Goal: Task Accomplishment & Management: Complete application form

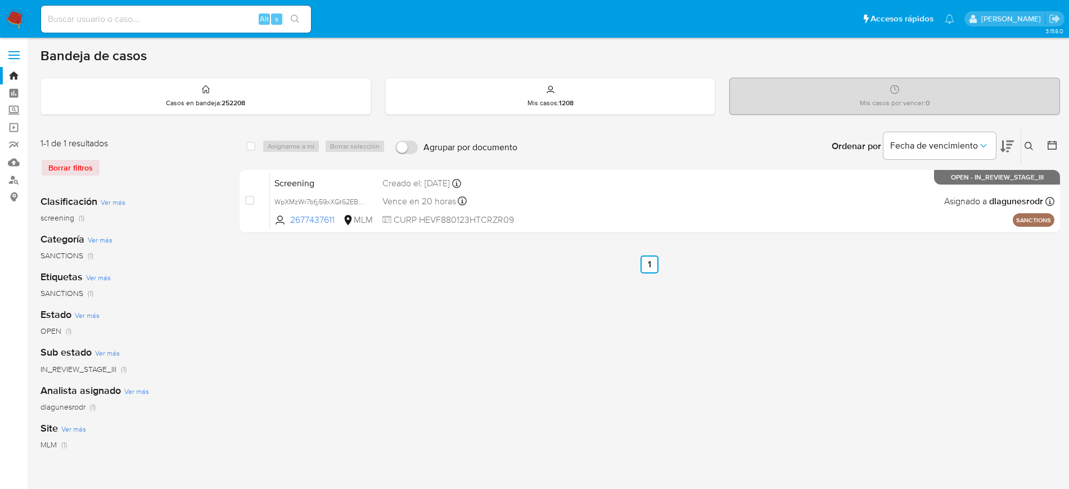
click at [1032, 150] on icon at bounding box center [1029, 146] width 9 height 9
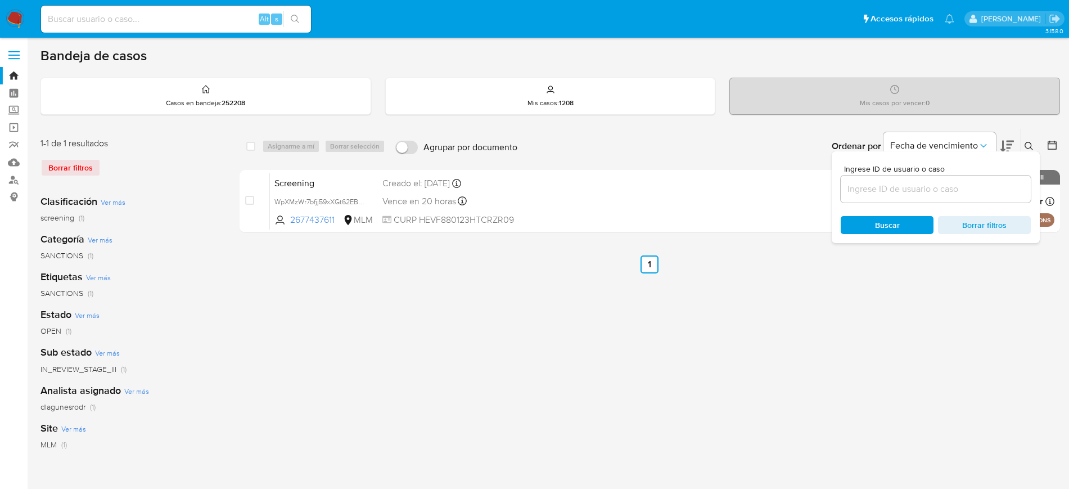
click at [930, 183] on input at bounding box center [936, 189] width 190 height 15
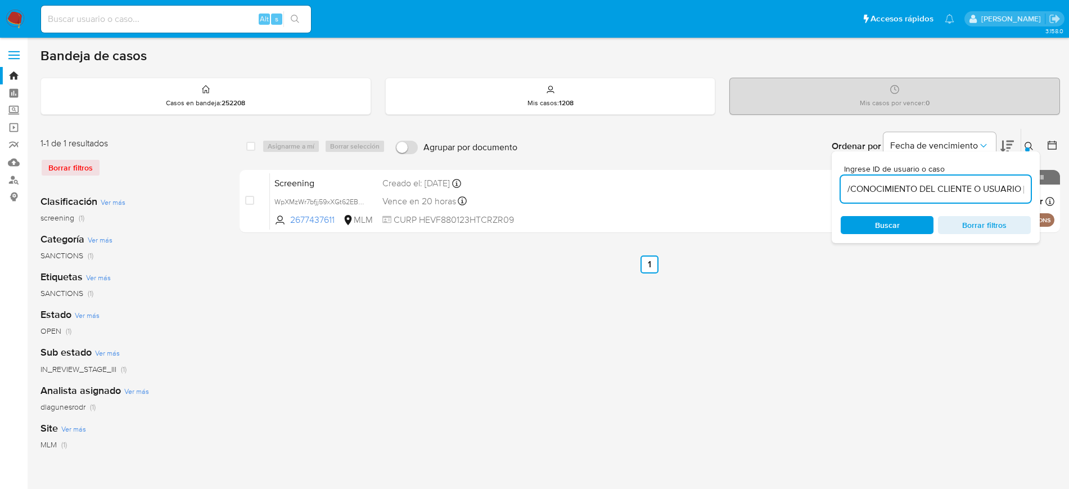
scroll to position [0, 407]
type input "/CONOCIMIENTO DEL CLIENTE O USUARIO [PERSON_NAME], NUMERO DE CLIENTE 11597155, …"
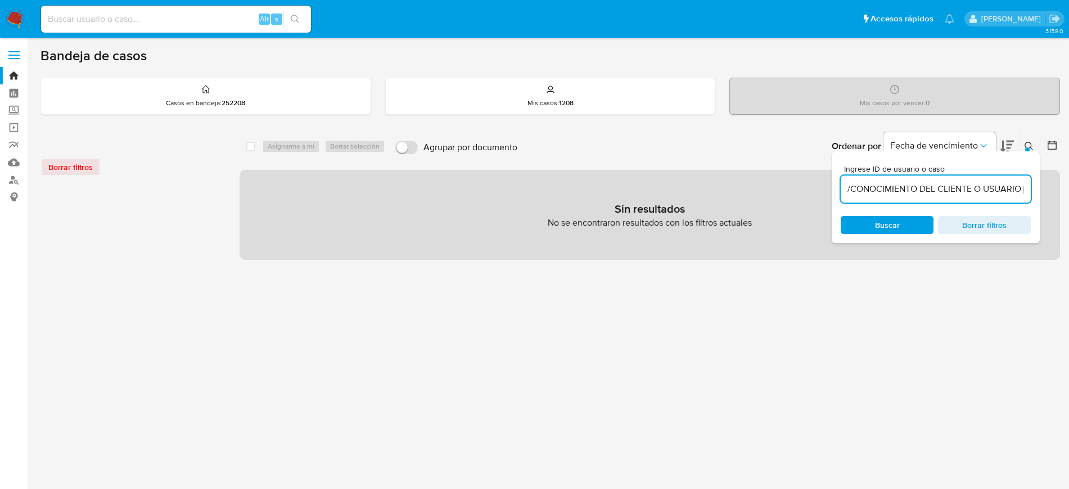
click at [955, 219] on span "Borrar filtros" at bounding box center [984, 225] width 77 height 16
click at [936, 187] on input at bounding box center [936, 189] width 190 height 15
type input "11597155"
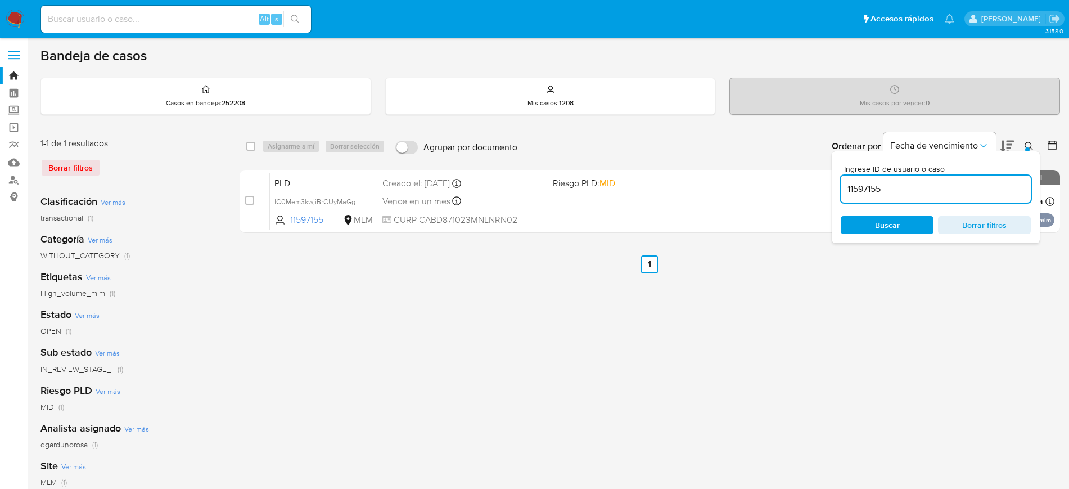
click at [1025, 140] on button at bounding box center [1030, 145] width 19 height 13
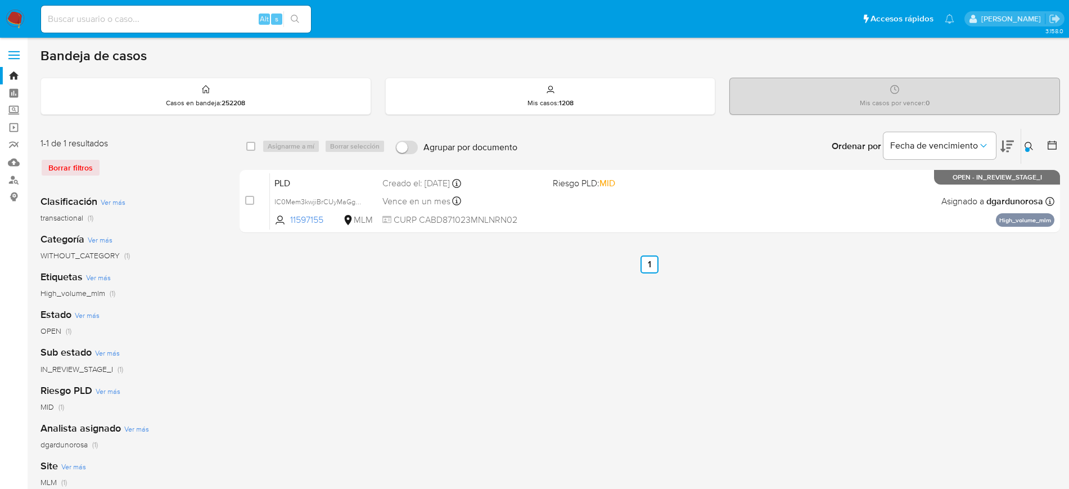
click at [714, 235] on div "select-all-cases-checkbox Asignarme a mí Borrar selección Agrupar por documento…" at bounding box center [650, 182] width 820 height 109
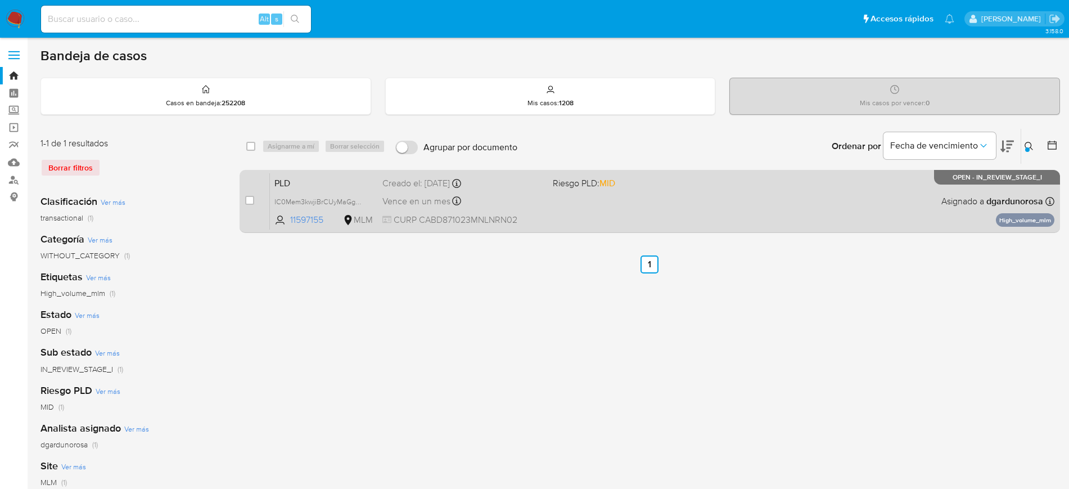
click at [729, 187] on div "PLD IC0Mem3kwjiBrCUyMaGgUVvc 11597155 MLM Riesgo PLD: MID Creado el: [DATE] Cre…" at bounding box center [662, 201] width 784 height 57
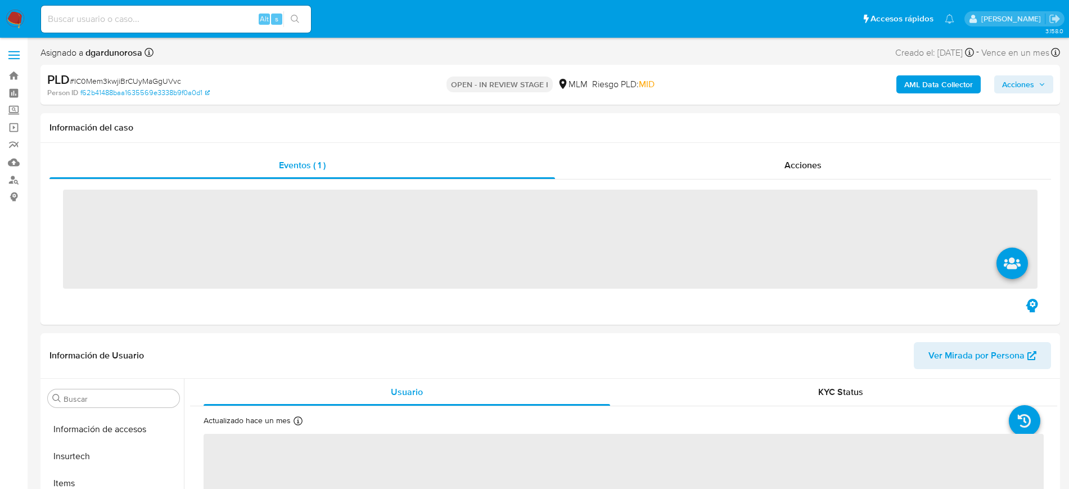
scroll to position [475, 0]
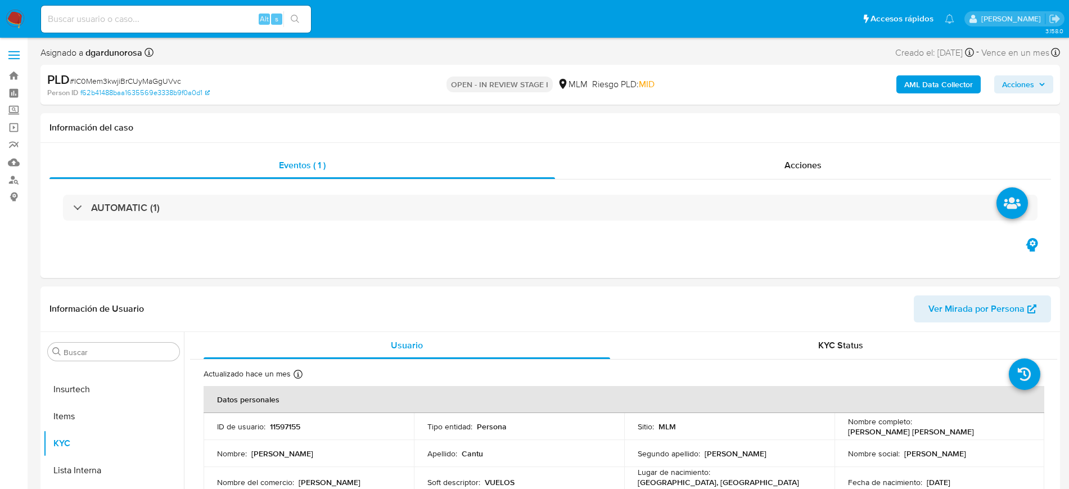
select select "10"
click at [138, 353] on input "Buscar" at bounding box center [119, 352] width 111 height 10
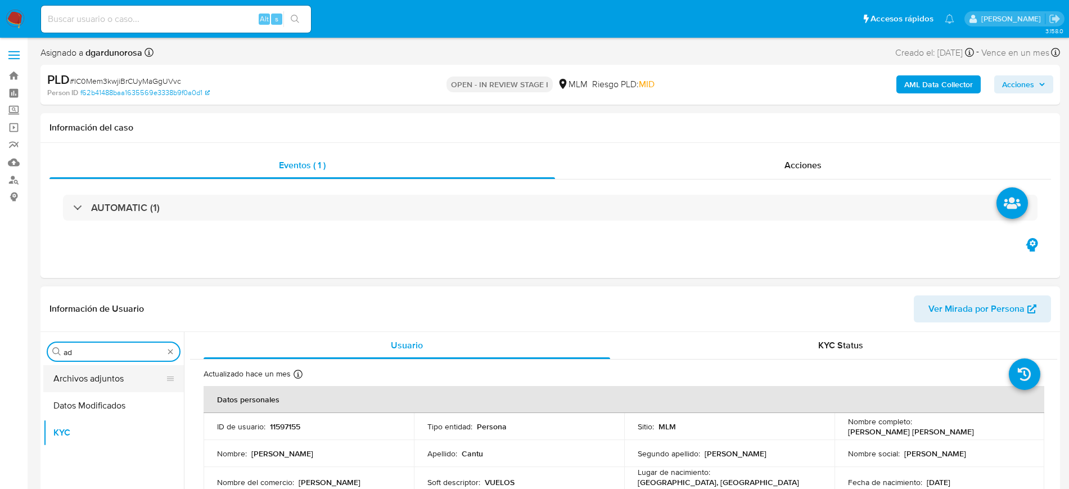
type input "ad"
click at [120, 381] on button "Archivos adjuntos" at bounding box center [109, 378] width 132 height 27
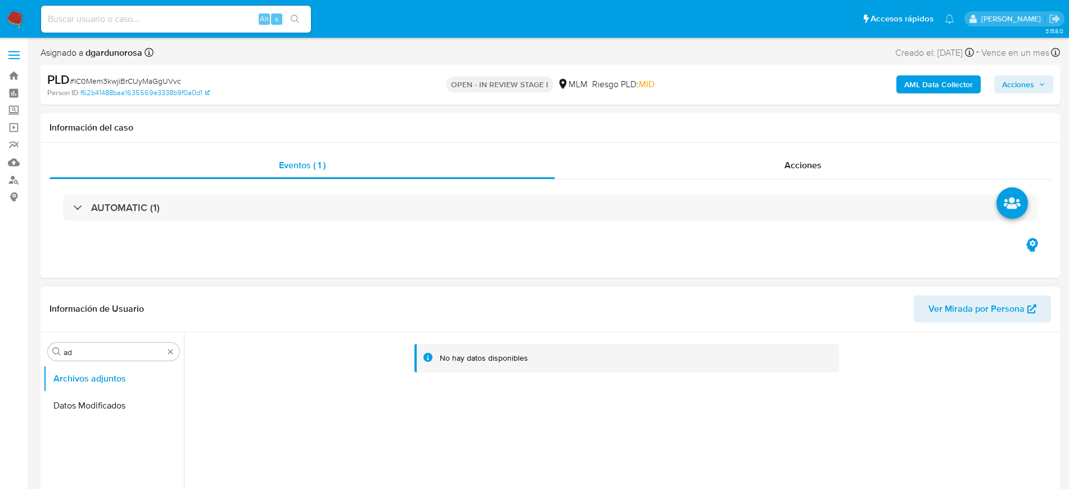
drag, startPoint x: 806, startPoint y: 297, endPoint x: 806, endPoint y: 305, distance: 7.9
click at [806, 304] on header "Información de Usuario Ver Mirada por Persona" at bounding box center [550, 308] width 1002 height 27
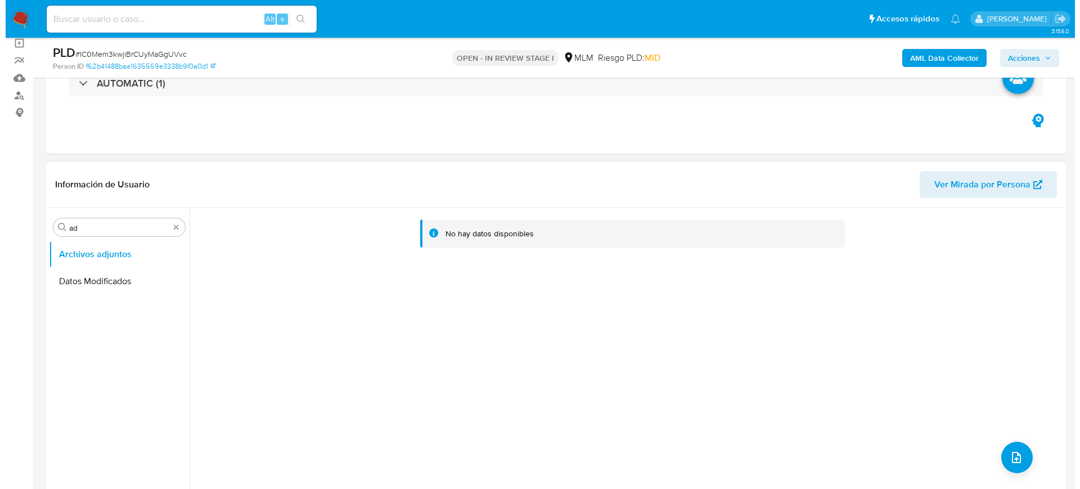
scroll to position [112, 0]
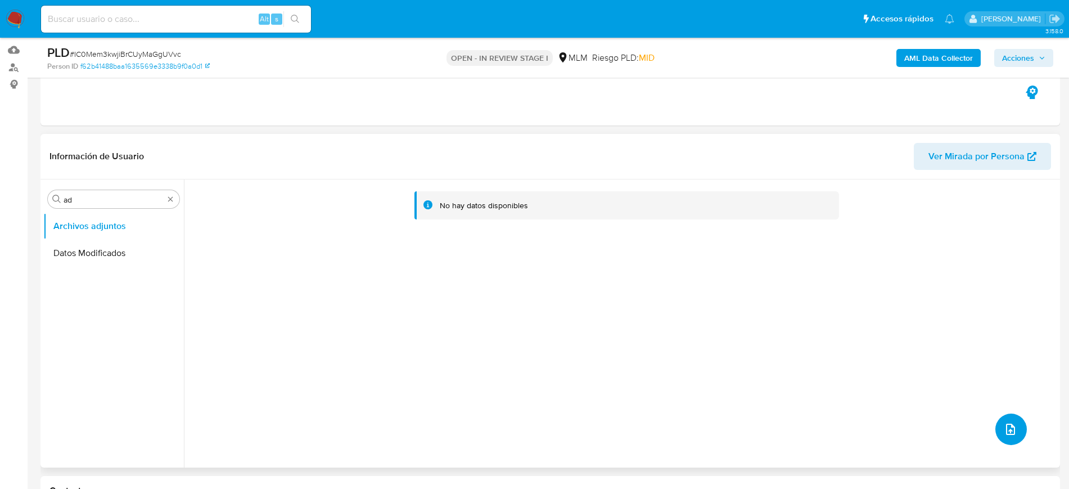
click at [995, 431] on button "upload-file" at bounding box center [1010, 428] width 31 height 31
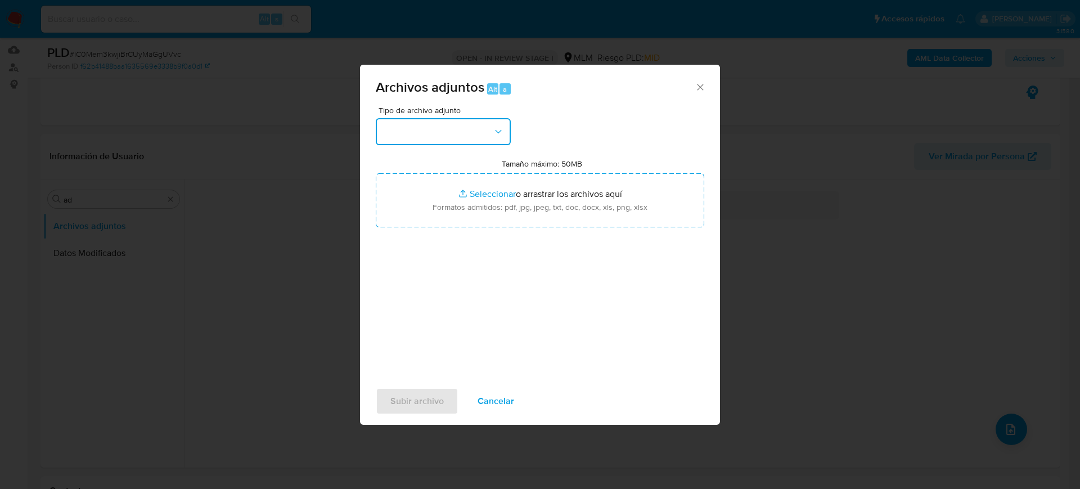
click at [494, 143] on button "button" at bounding box center [443, 131] width 135 height 27
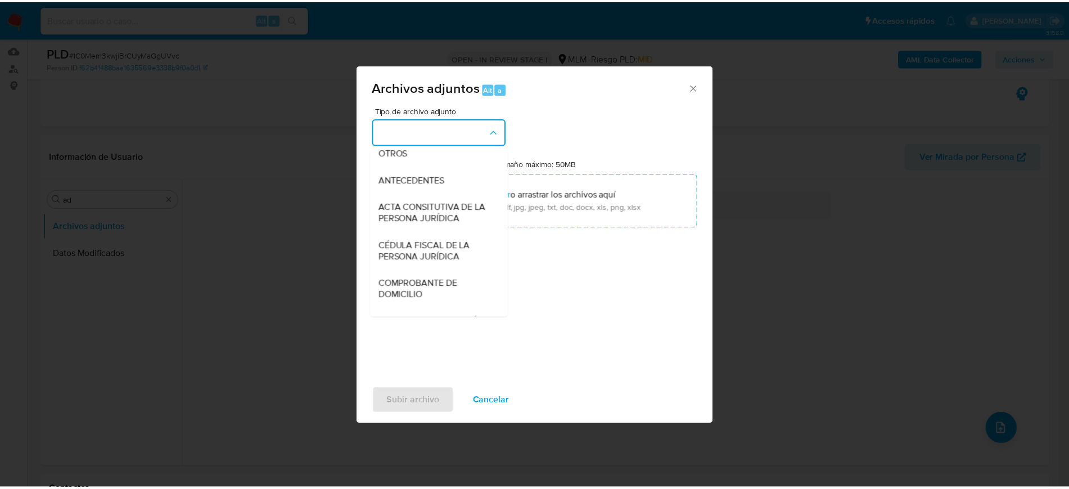
scroll to position [192, 0]
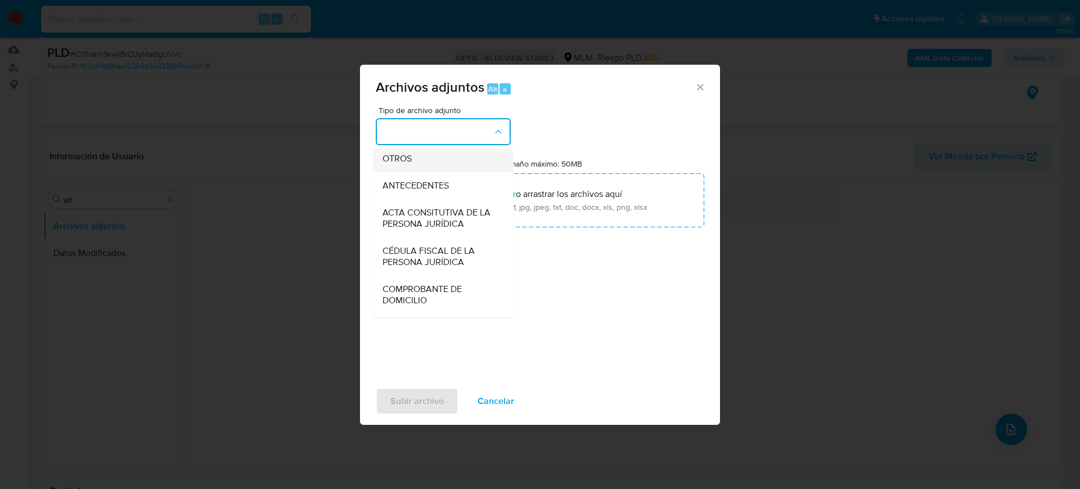
click at [394, 161] on div "OTROS" at bounding box center [439, 158] width 115 height 27
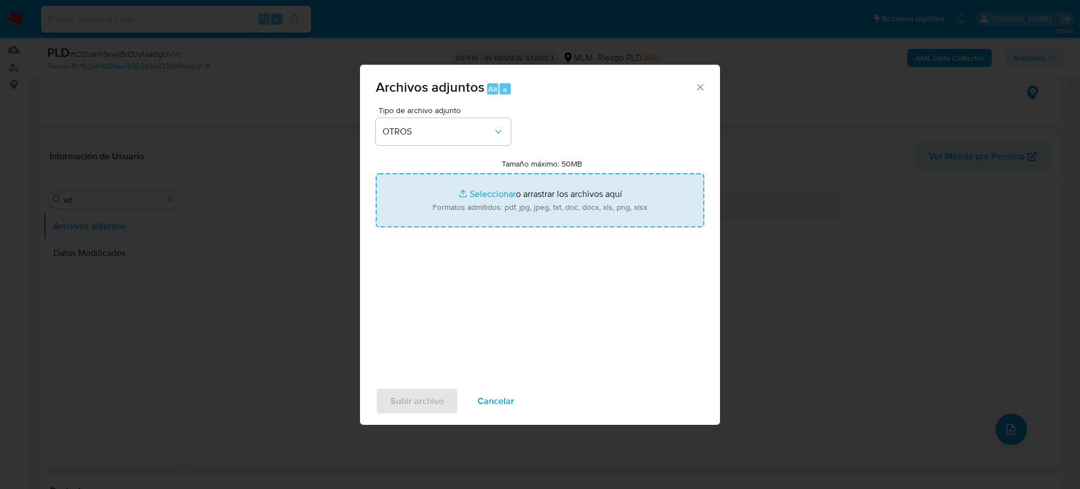
type input "C:\fakepath\11597155_Diana Cantu_Agosto2025.pdf"
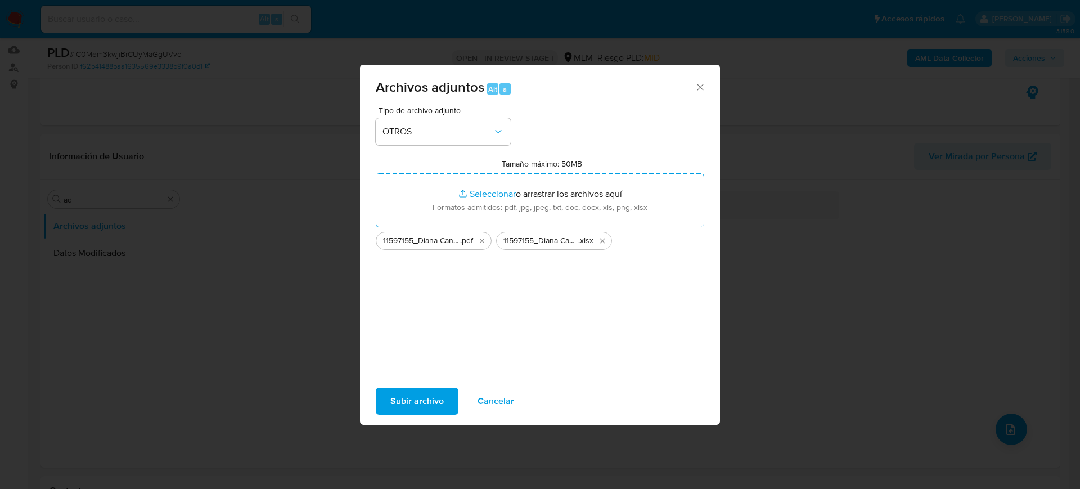
click at [406, 399] on span "Subir archivo" at bounding box center [416, 401] width 53 height 25
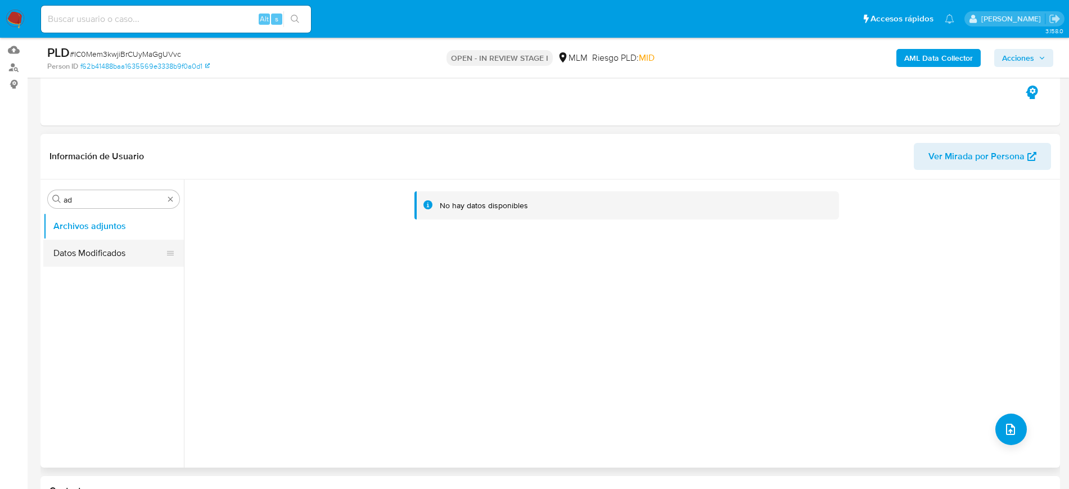
click at [117, 251] on button "Datos Modificados" at bounding box center [109, 253] width 132 height 27
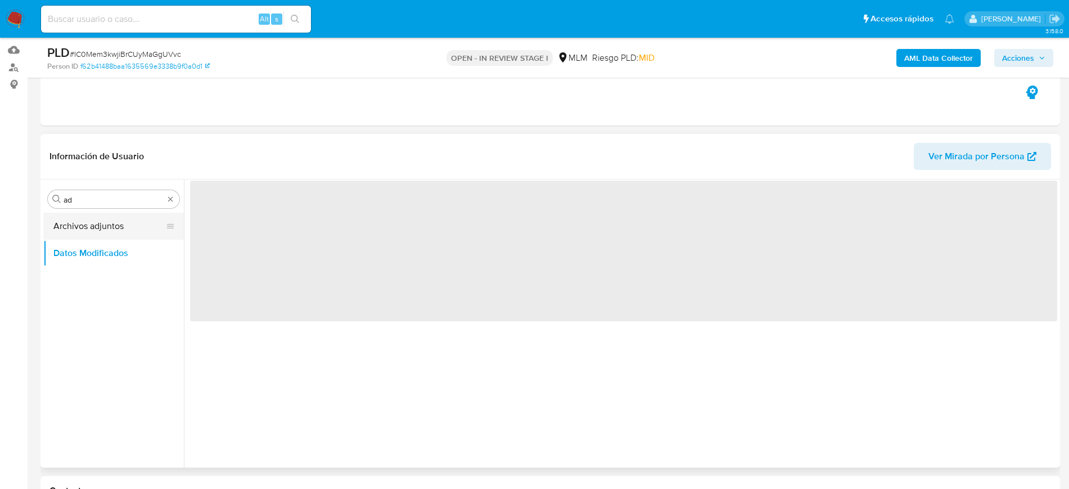
click at [117, 224] on button "Archivos adjuntos" at bounding box center [109, 226] width 132 height 27
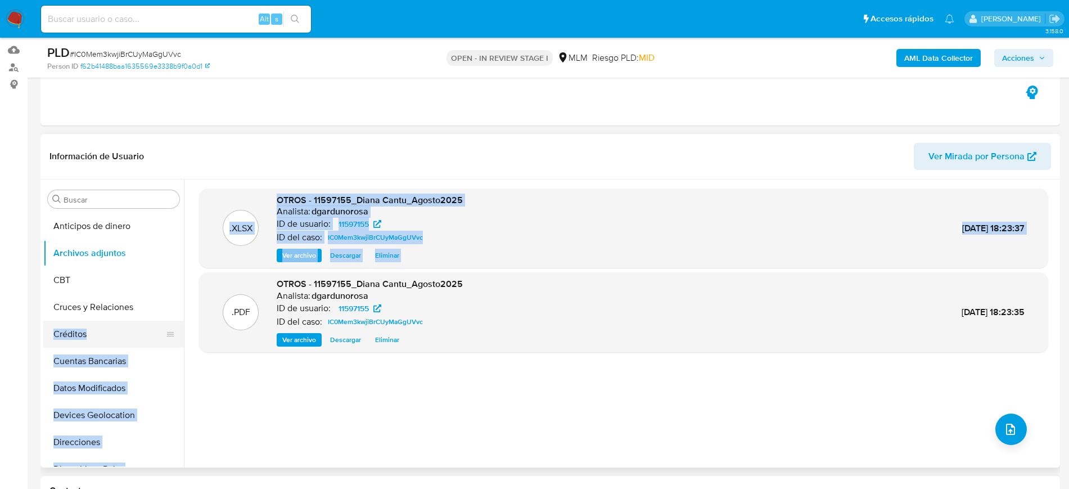
drag, startPoint x: 181, startPoint y: 298, endPoint x: 178, endPoint y: 331, distance: 33.3
click at [178, 331] on div "Buscar Anticipos de dinero Archivos adjuntos CBT Cruces y Relaciones Créditos C…" at bounding box center [550, 323] width 1014 height 288
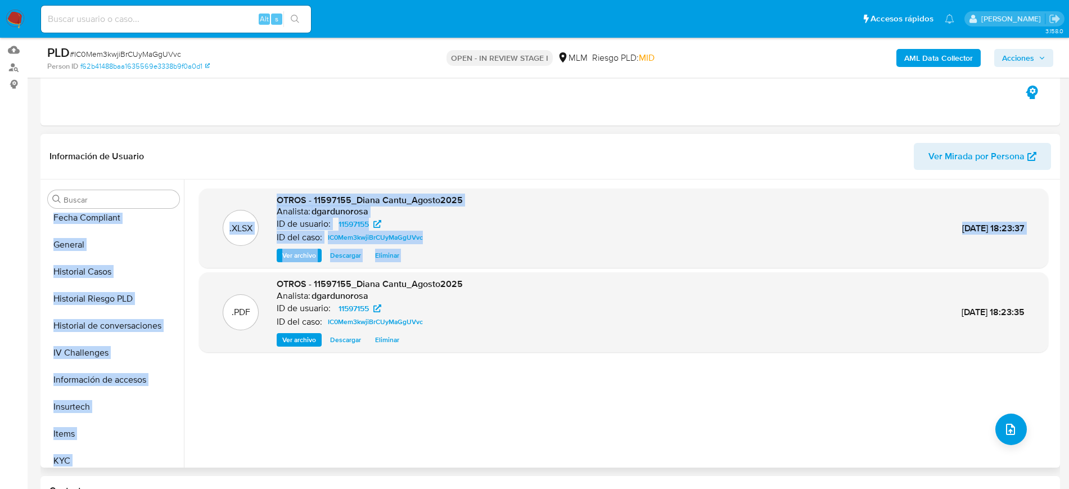
scroll to position [332, 0]
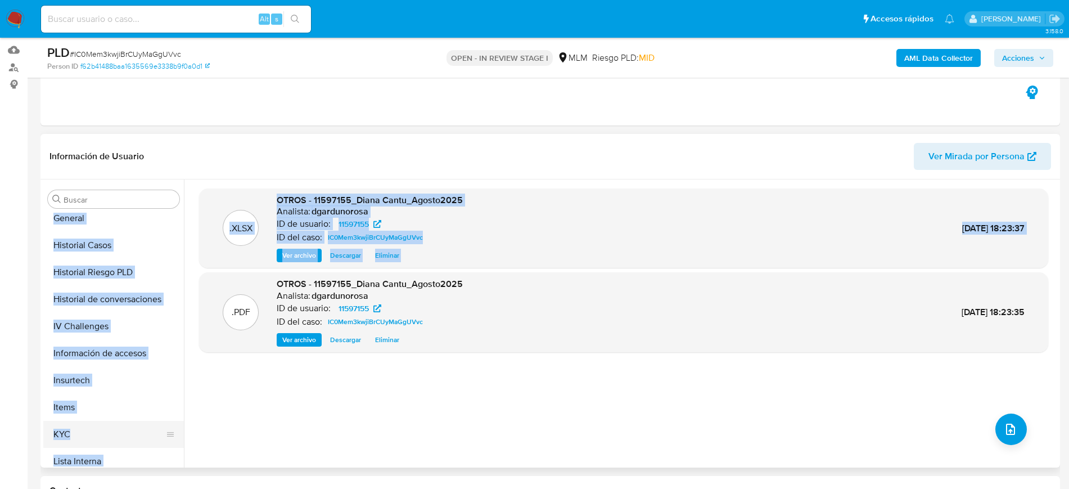
click at [97, 429] on button "KYC" at bounding box center [109, 434] width 132 height 27
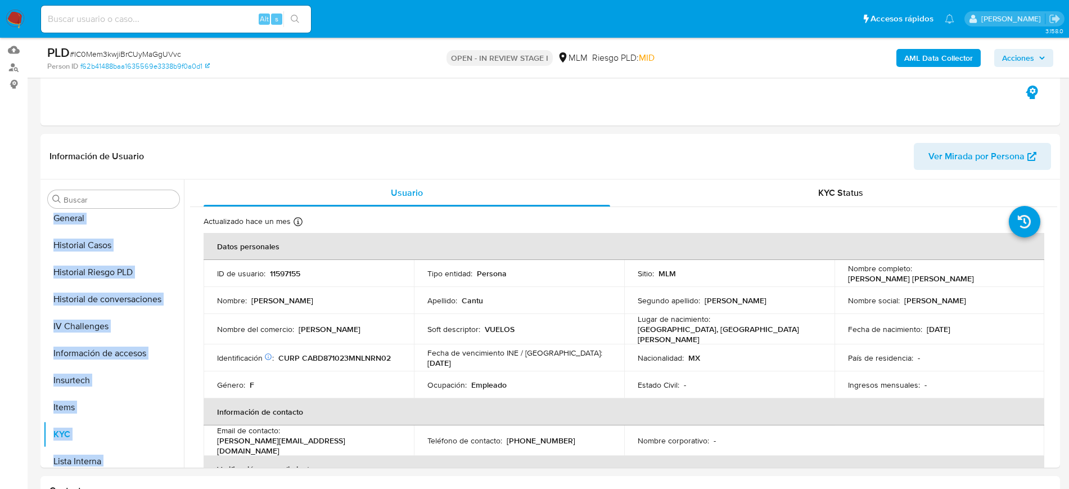
click at [1029, 58] on span "Acciones" at bounding box center [1018, 58] width 32 height 18
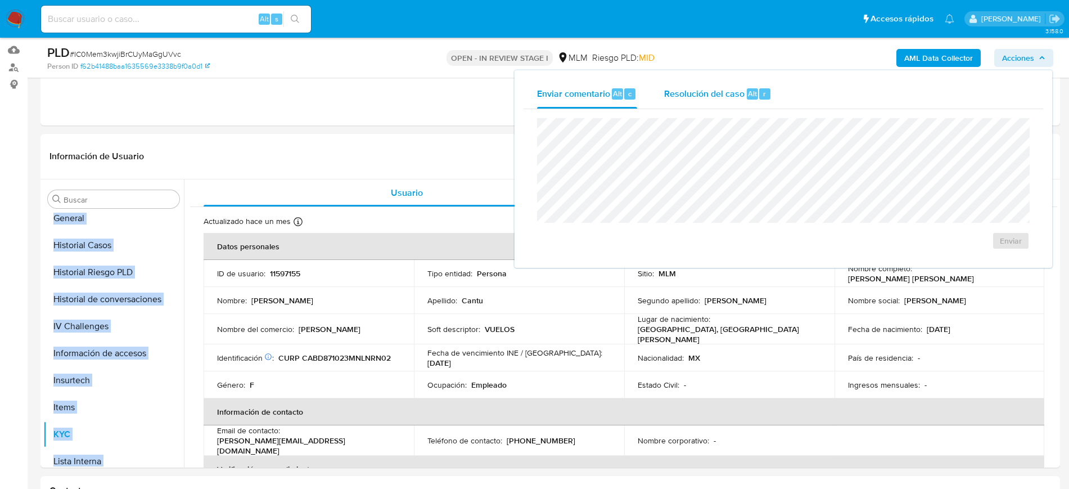
click at [759, 87] on div "Resolución del caso Alt r" at bounding box center [717, 93] width 107 height 29
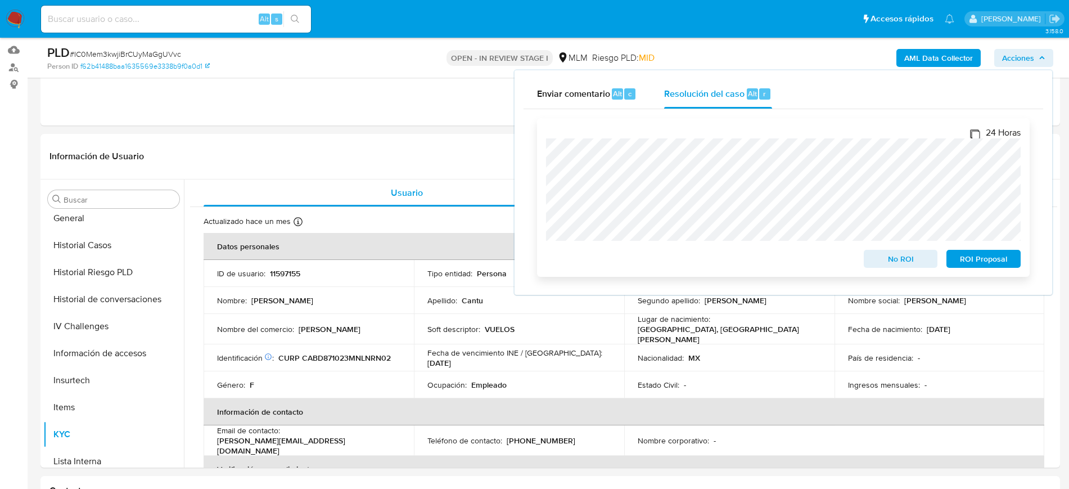
click at [971, 132] on input "24 Horas" at bounding box center [974, 133] width 9 height 9
checkbox input "true"
click at [993, 259] on span "ROI Proposal" at bounding box center [983, 259] width 58 height 16
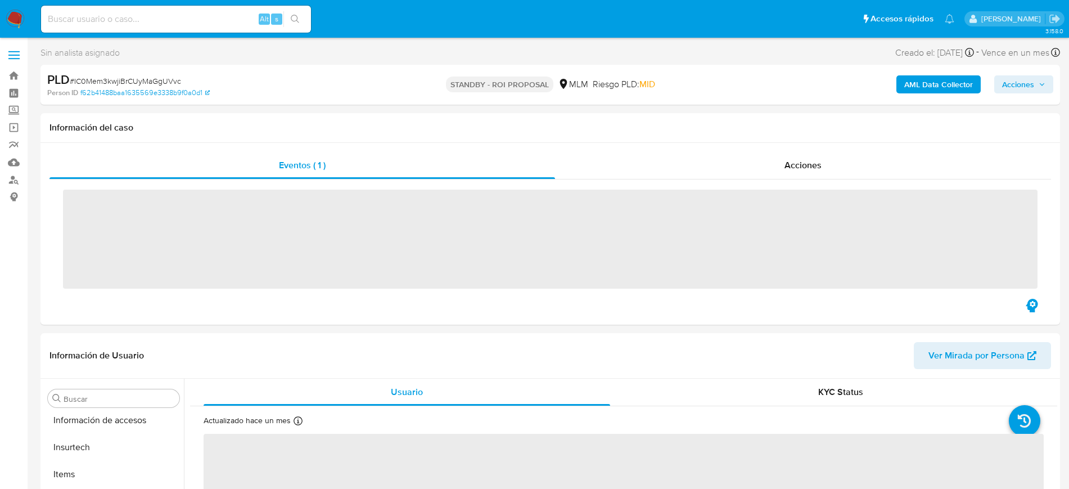
scroll to position [475, 0]
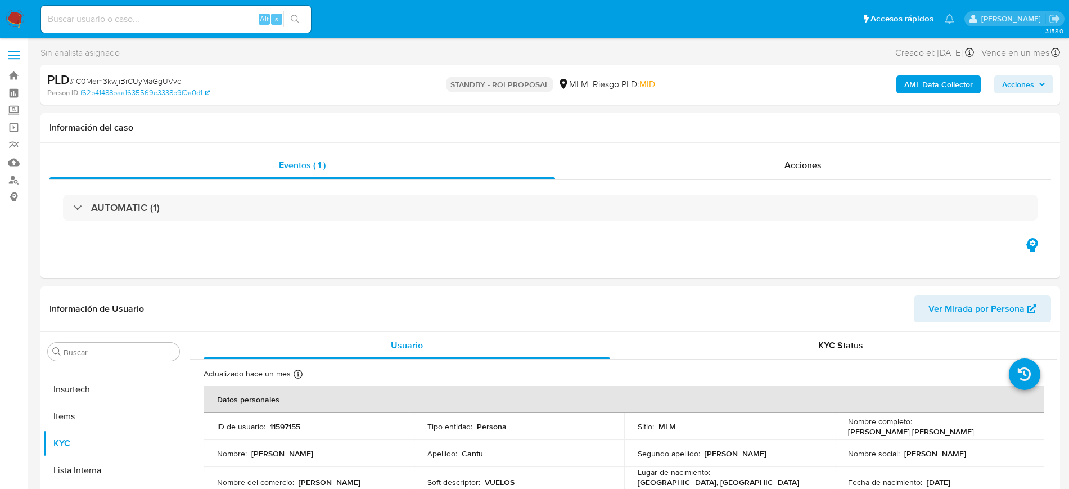
click at [137, 81] on span "# IC0Mem3kwjiBrCUyMaGgUVvc" at bounding box center [125, 80] width 111 height 11
select select "10"
copy span "IC0Mem3kwjiBrCUyMaGgUVvc"
